Goal: Task Accomplishment & Management: Use online tool/utility

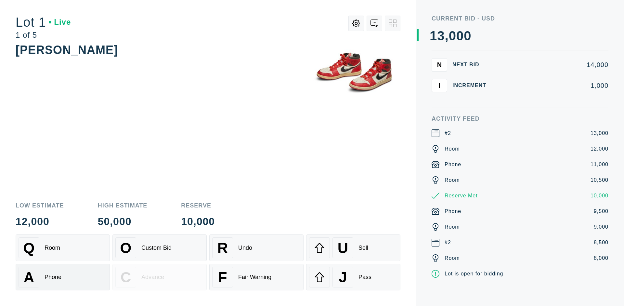
click at [63, 277] on div "A Phone" at bounding box center [63, 277] width 88 height 21
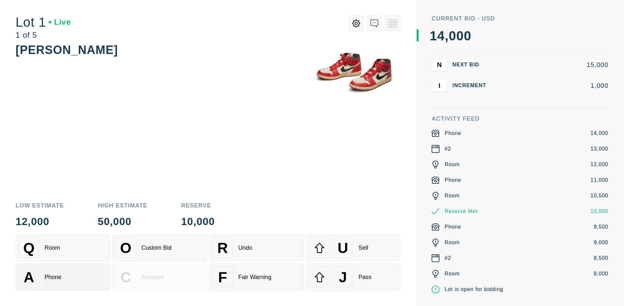
click at [63, 248] on div "Q Room" at bounding box center [63, 247] width 88 height 21
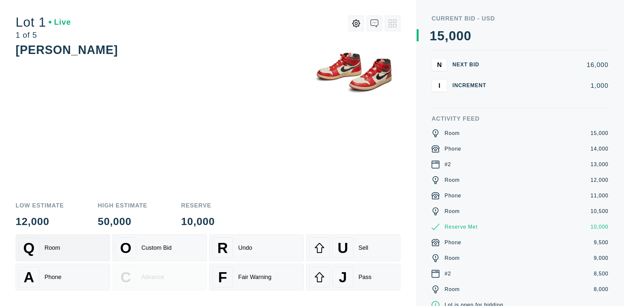
click at [257, 248] on div "R Undo" at bounding box center [256, 247] width 88 height 21
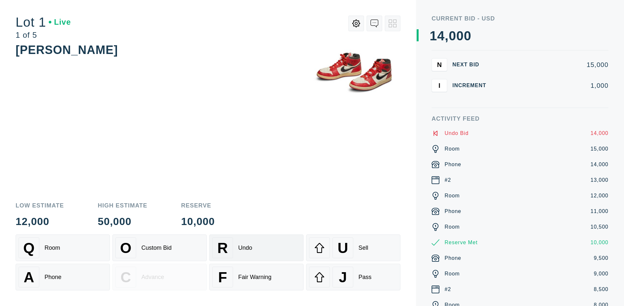
click at [63, 248] on div "Q Room" at bounding box center [63, 247] width 88 height 21
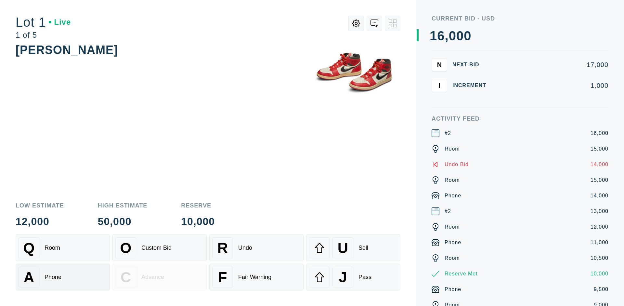
click at [63, 277] on div "A Phone" at bounding box center [63, 277] width 88 height 21
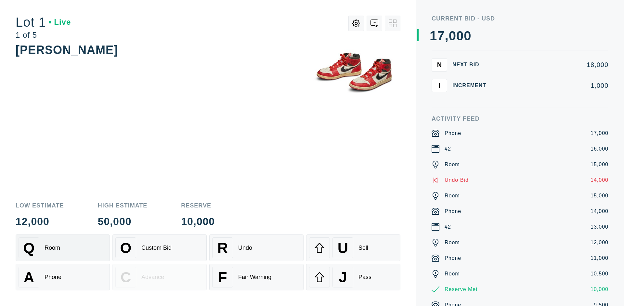
click at [63, 248] on div "Q Room" at bounding box center [63, 247] width 88 height 21
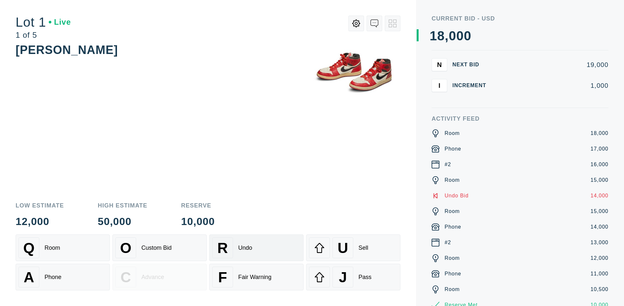
click at [257, 248] on div "R Undo" at bounding box center [256, 247] width 88 height 21
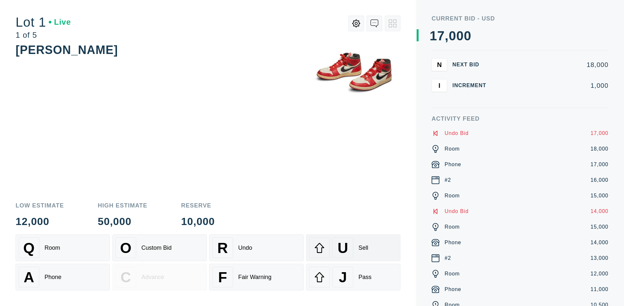
click at [354, 248] on div "U Sell" at bounding box center [353, 247] width 88 height 21
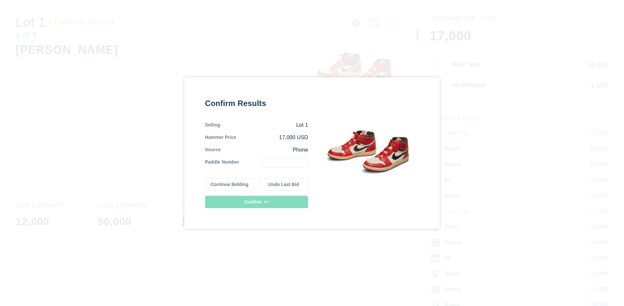
click at [230, 184] on button "Continue Bidding" at bounding box center [229, 184] width 49 height 12
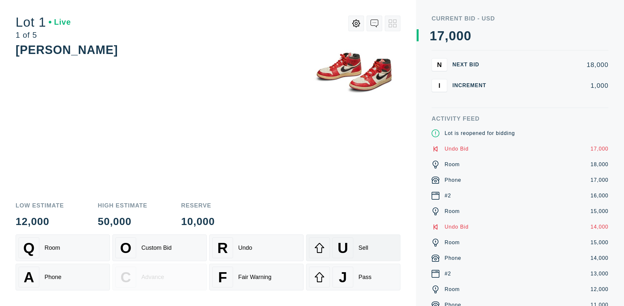
click at [354, 248] on div "U Sell" at bounding box center [353, 247] width 88 height 21
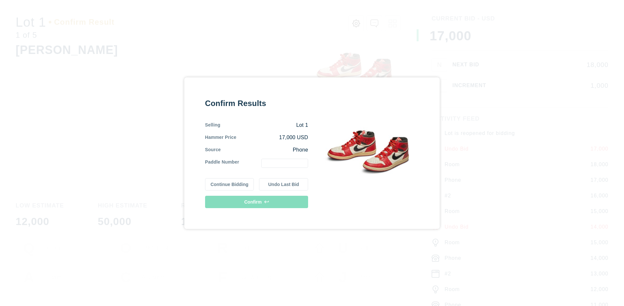
click at [284, 184] on button "Undo Last Bid" at bounding box center [283, 184] width 49 height 12
click at [230, 183] on button "Continue Bidding" at bounding box center [229, 184] width 49 height 12
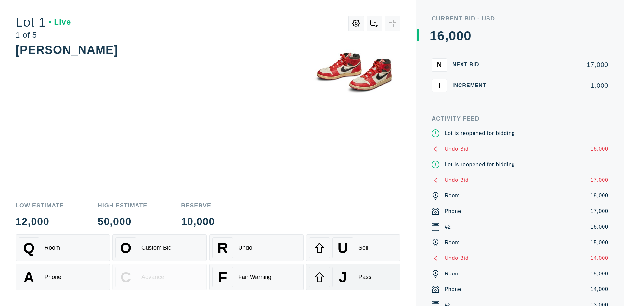
click at [354, 277] on div "J Pass" at bounding box center [353, 277] width 88 height 21
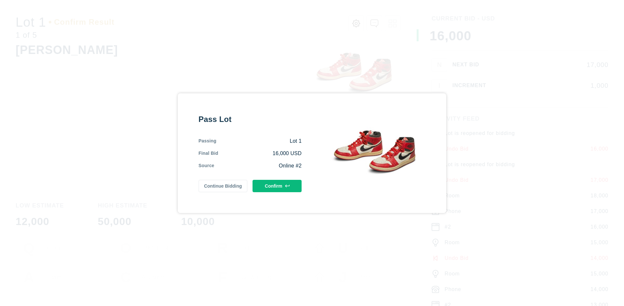
click at [277, 186] on button "Confirm" at bounding box center [277, 186] width 49 height 12
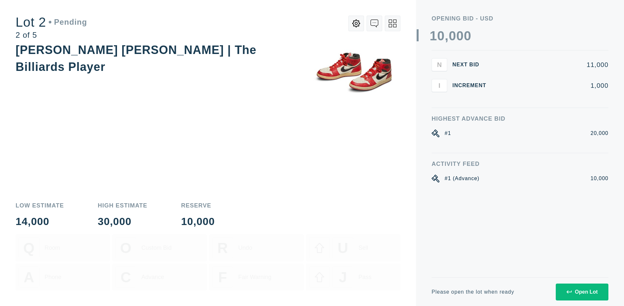
click at [582, 292] on div "Open Lot" at bounding box center [582, 292] width 31 height 6
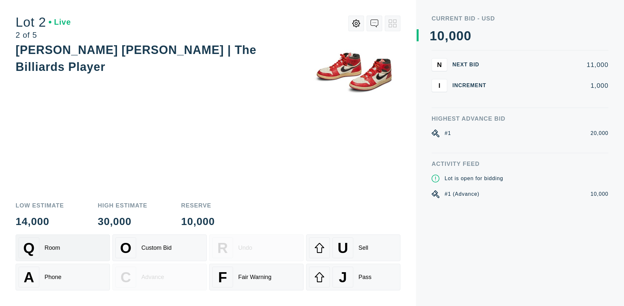
click at [63, 248] on div "Q Room" at bounding box center [63, 247] width 88 height 21
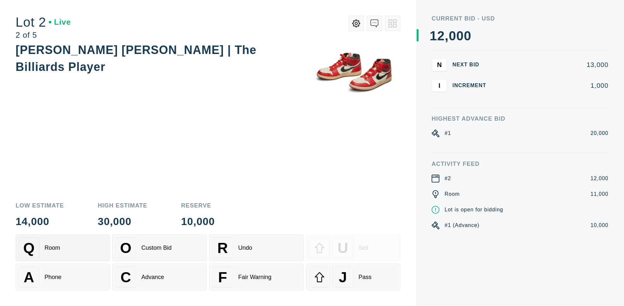
click at [160, 277] on div "Advance" at bounding box center [152, 277] width 23 height 7
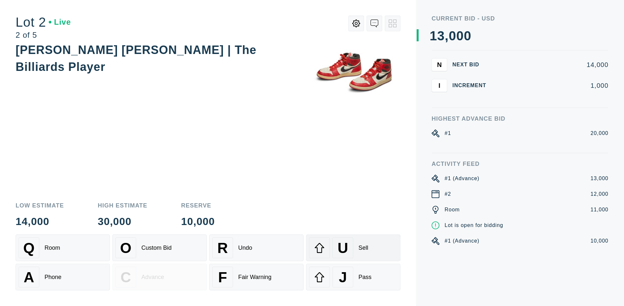
click at [354, 248] on div "U Sell" at bounding box center [353, 247] width 88 height 21
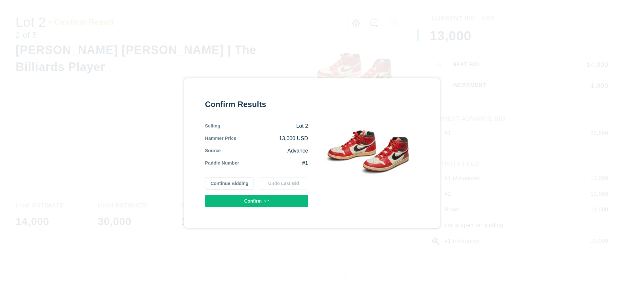
click at [257, 201] on button "Confirm" at bounding box center [256, 201] width 103 height 12
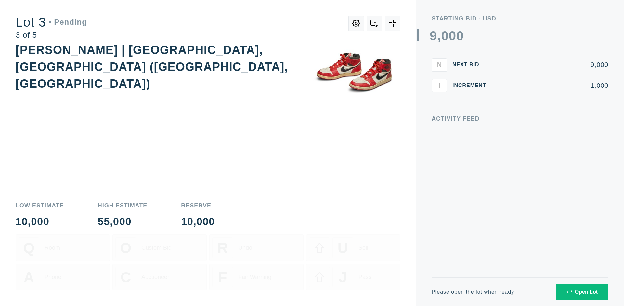
click at [582, 292] on div "Open Lot" at bounding box center [582, 292] width 31 height 6
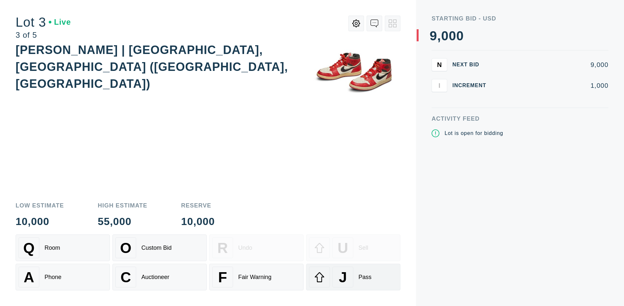
click at [354, 277] on div "J Pass" at bounding box center [353, 277] width 88 height 21
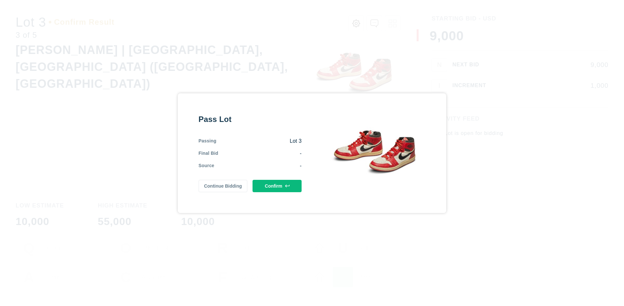
click at [277, 185] on button "Confirm" at bounding box center [277, 186] width 49 height 12
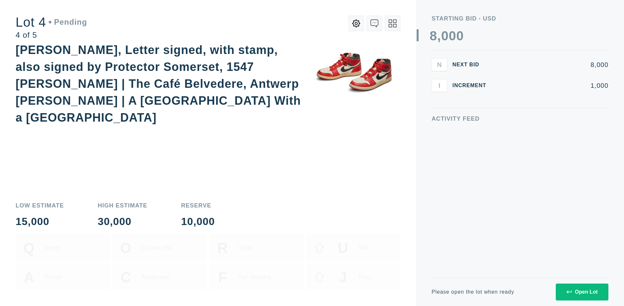
click at [582, 292] on div "Open Lot" at bounding box center [582, 292] width 31 height 6
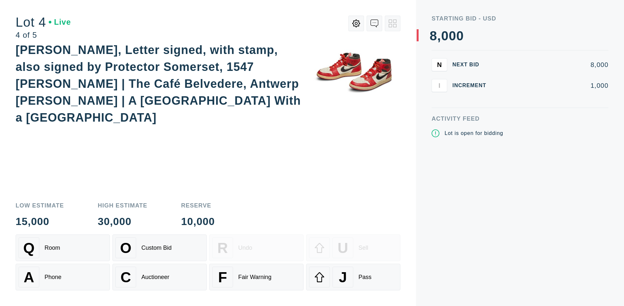
click at [63, 248] on div "Q Room" at bounding box center [63, 247] width 88 height 21
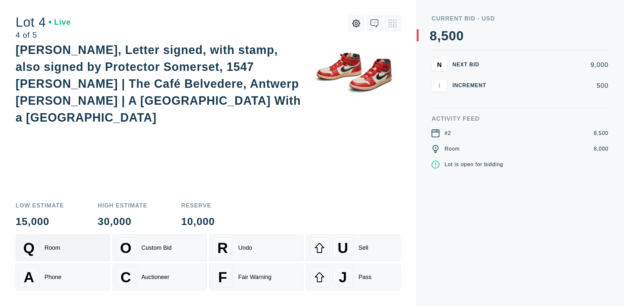
click at [160, 277] on div "Auctioneer" at bounding box center [155, 277] width 28 height 7
click at [354, 277] on div "J Pass" at bounding box center [353, 277] width 88 height 21
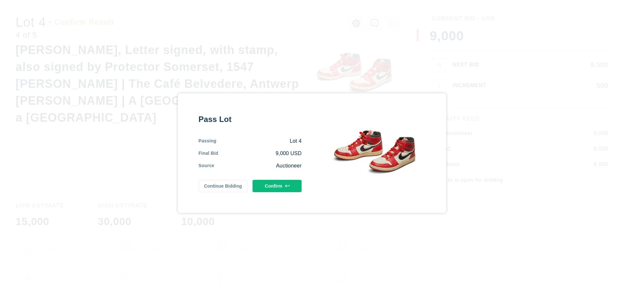
click at [277, 186] on button "Confirm" at bounding box center [277, 186] width 49 height 12
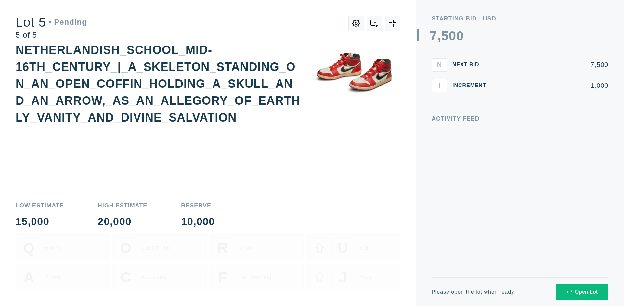
click at [582, 292] on div "Open Lot" at bounding box center [582, 292] width 31 height 6
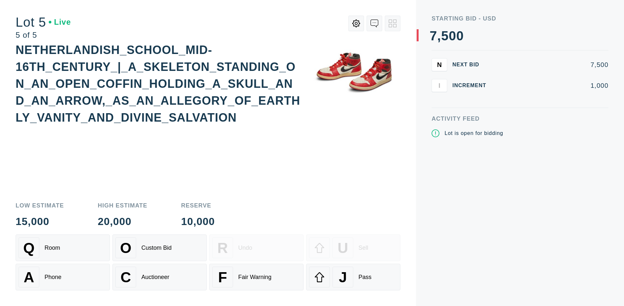
click at [63, 248] on div "Q Room" at bounding box center [63, 247] width 88 height 21
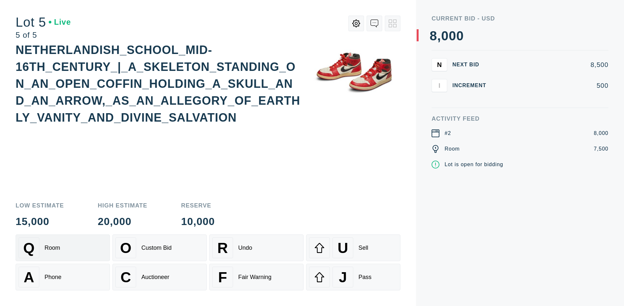
click at [63, 248] on div "Q Room" at bounding box center [63, 247] width 88 height 21
click at [354, 248] on div "U Sell" at bounding box center [353, 247] width 88 height 21
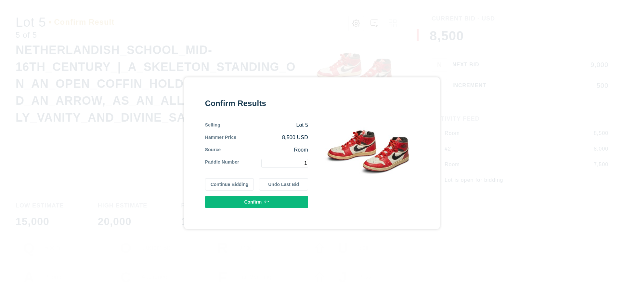
type input "1"
click at [257, 202] on button "Confirm" at bounding box center [256, 202] width 103 height 12
